Goal: Entertainment & Leisure: Consume media (video, audio)

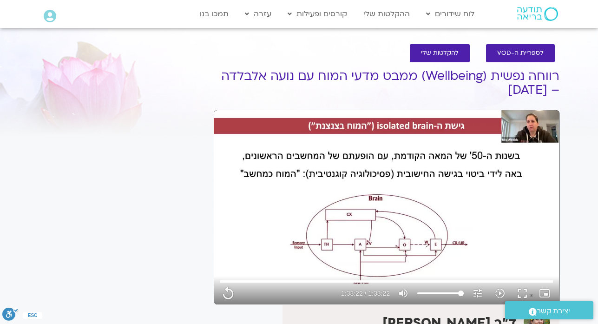
type input "5602.96"
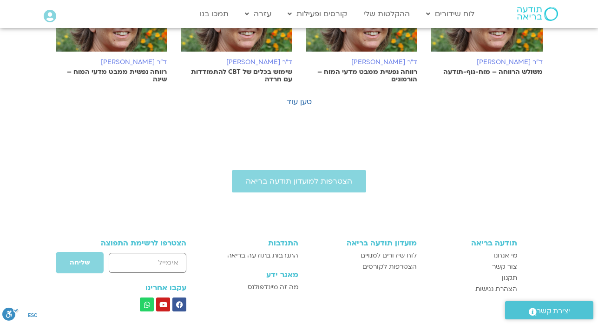
scroll to position [625, 0]
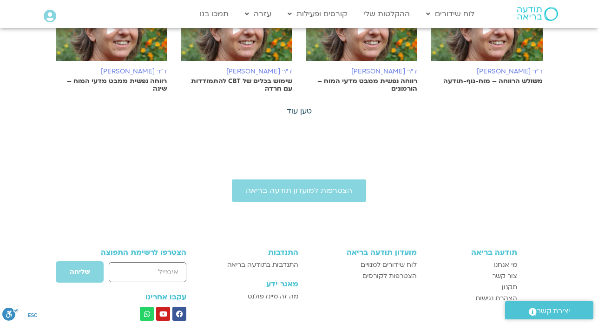
click at [306, 111] on link "טען עוד" at bounding box center [299, 111] width 25 height 10
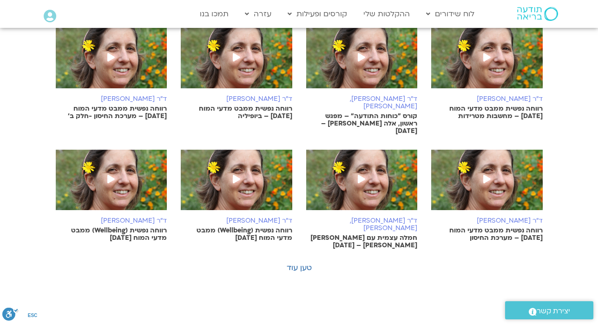
scroll to position [959, 0]
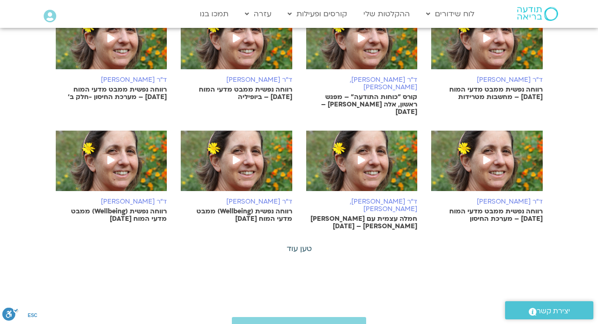
click at [294, 243] on link "טען עוד" at bounding box center [299, 248] width 25 height 10
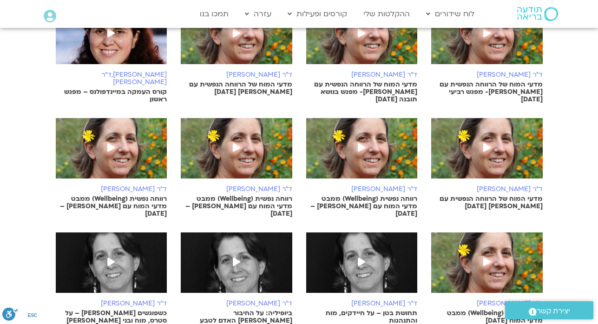
scroll to position [1201, 0]
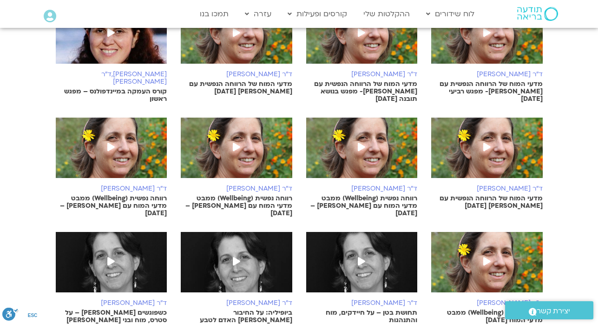
click at [384, 195] on p "רווחה נפשית (Wellbeing) ממבט מדעי המוח עם [PERSON_NAME] – [DATE]" at bounding box center [361, 206] width 111 height 22
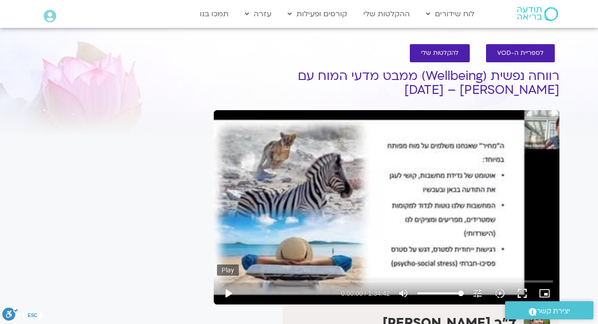
click at [229, 290] on button "play_arrow" at bounding box center [228, 293] width 22 height 22
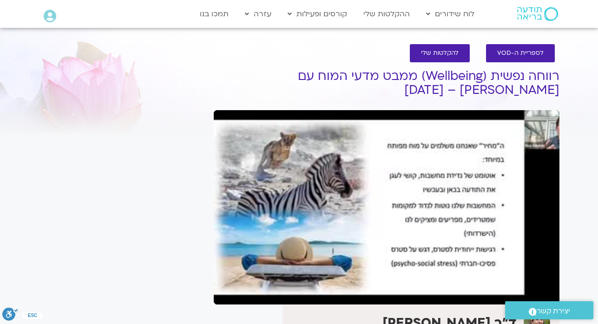
type input "12.380233"
